Goal: Check status: Check status

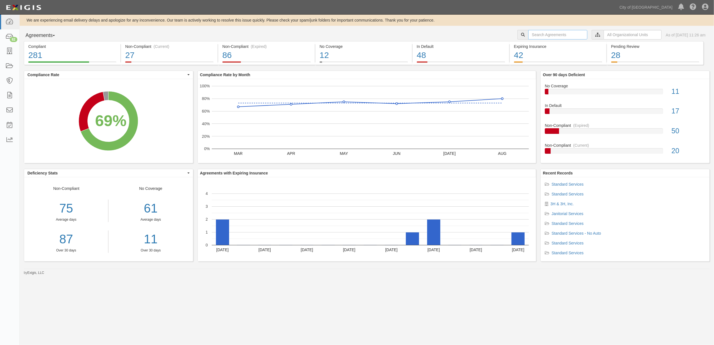
click at [528, 34] on input "text" at bounding box center [557, 35] width 59 height 10
type input "160034"
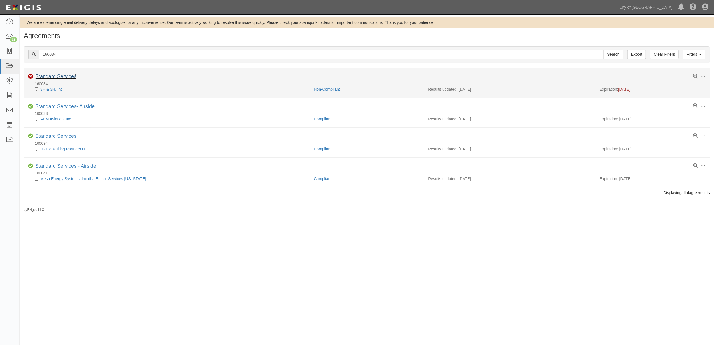
click at [39, 75] on link "Standard Services" at bounding box center [55, 77] width 41 height 6
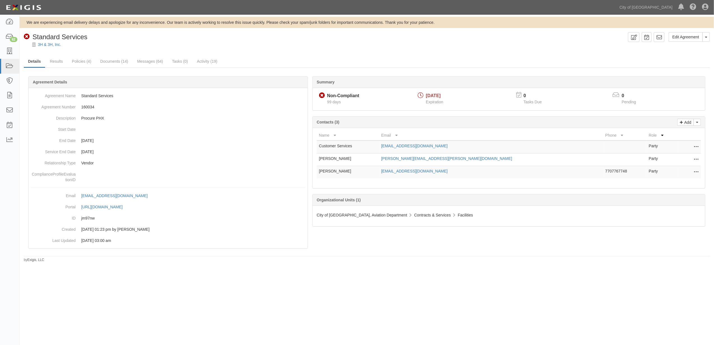
click at [342, 104] on div "99 days" at bounding box center [342, 102] width 34 height 6
click at [211, 64] on link "Activity (19)" at bounding box center [207, 62] width 29 height 12
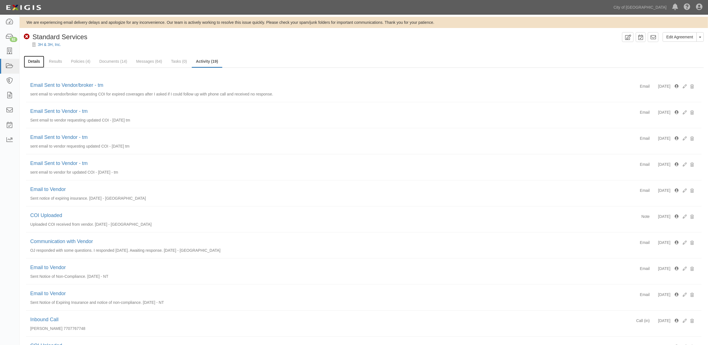
click at [39, 64] on link "Details" at bounding box center [34, 62] width 20 height 12
